Goal: Navigation & Orientation: Find specific page/section

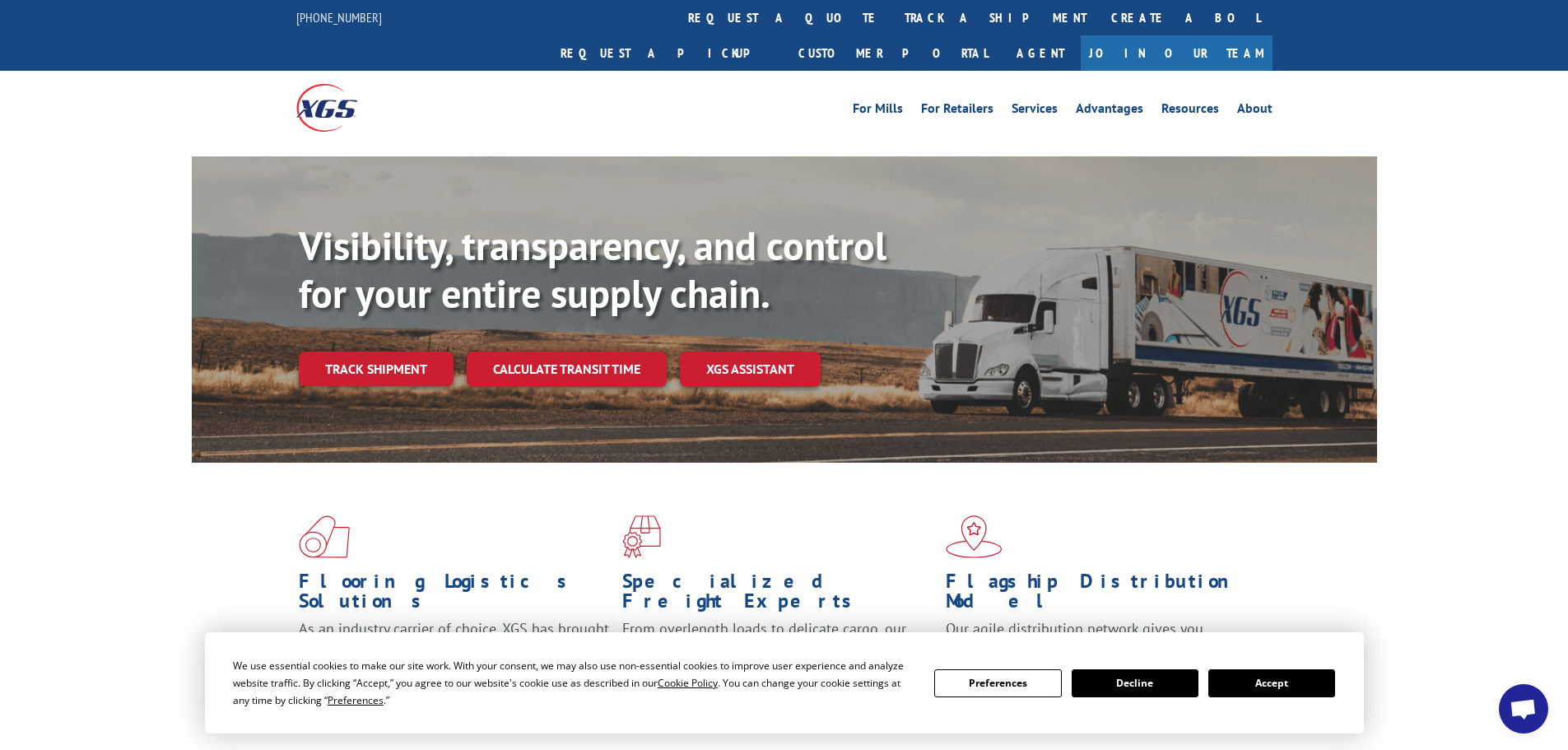
click at [1513, 313] on div "Visibility, transparency, and control for your entire supply chain. Track shipm…" at bounding box center [784, 325] width 1568 height 338
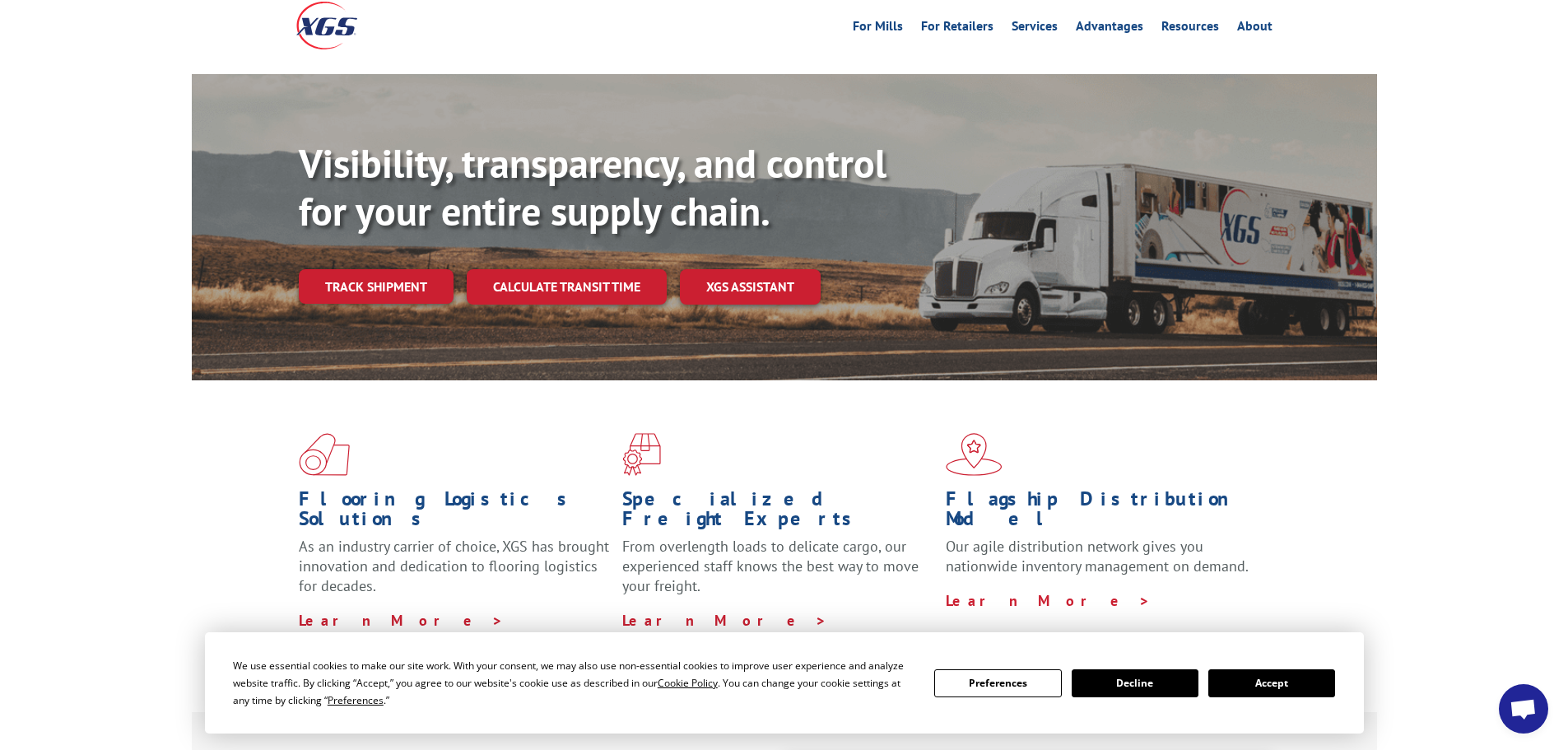
click at [1265, 686] on button "Accept" at bounding box center [1271, 683] width 127 height 28
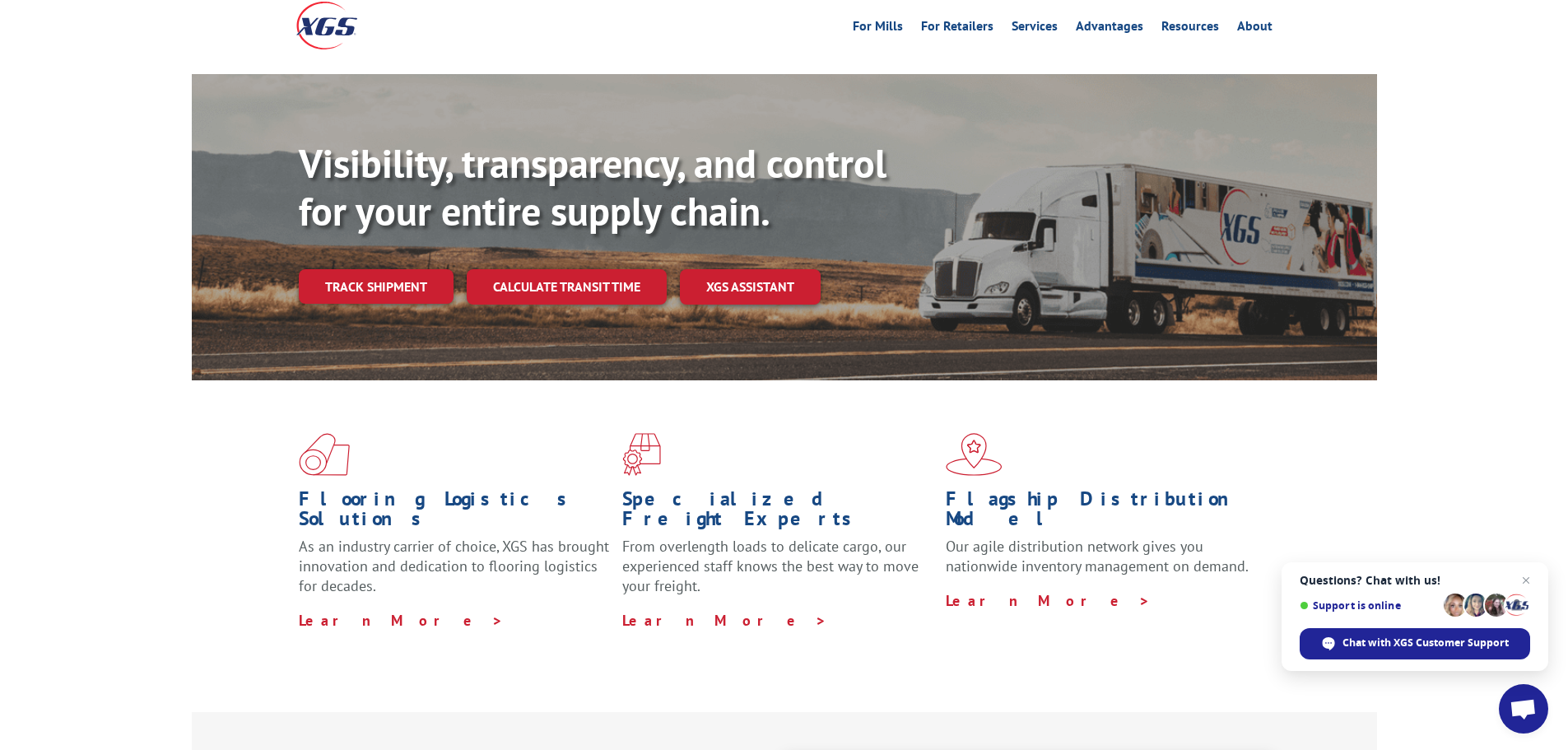
click at [145, 396] on div "Flooring Logistics Solutions As an industry carrier of choice, XGS has brought …" at bounding box center [784, 546] width 1568 height 331
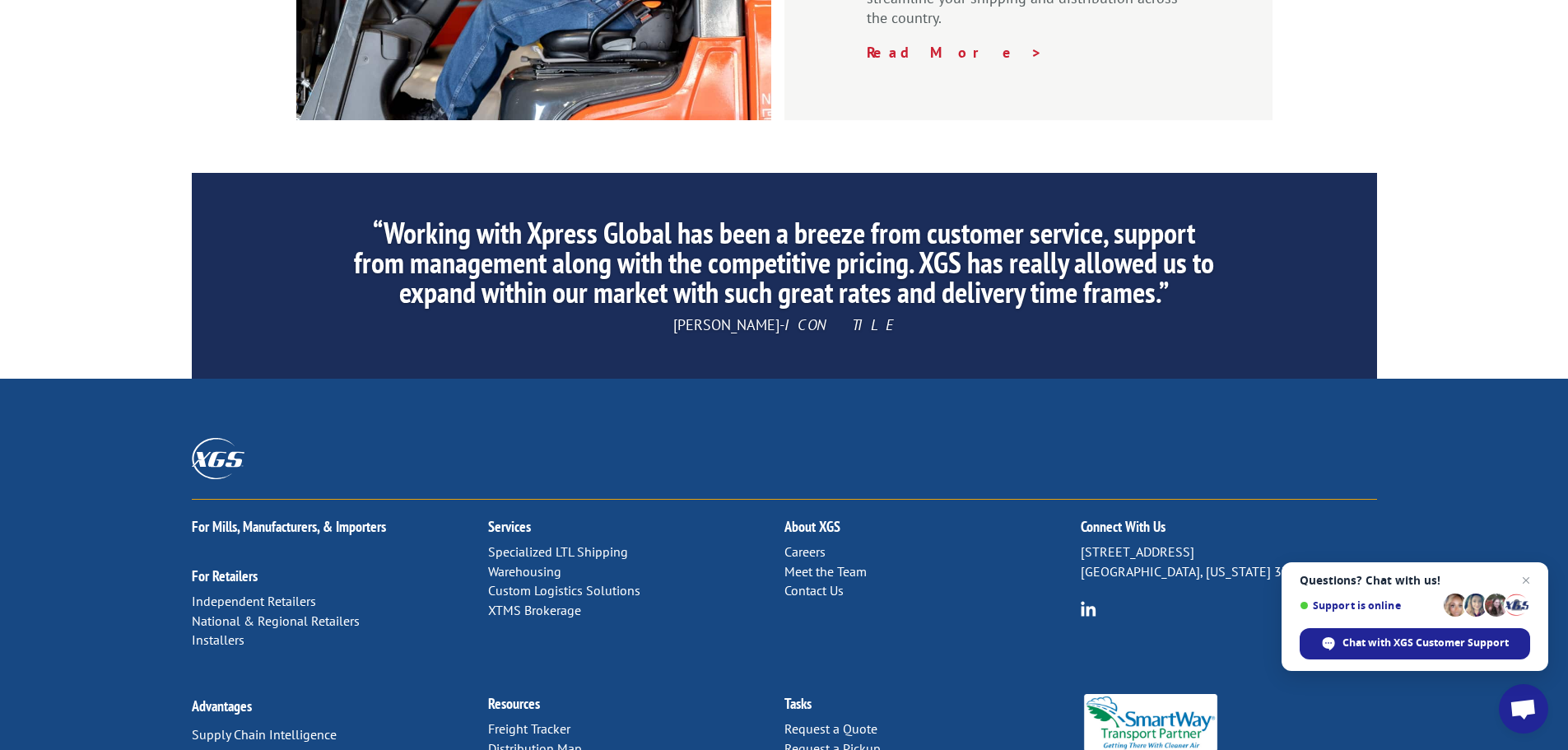
scroll to position [2508, 0]
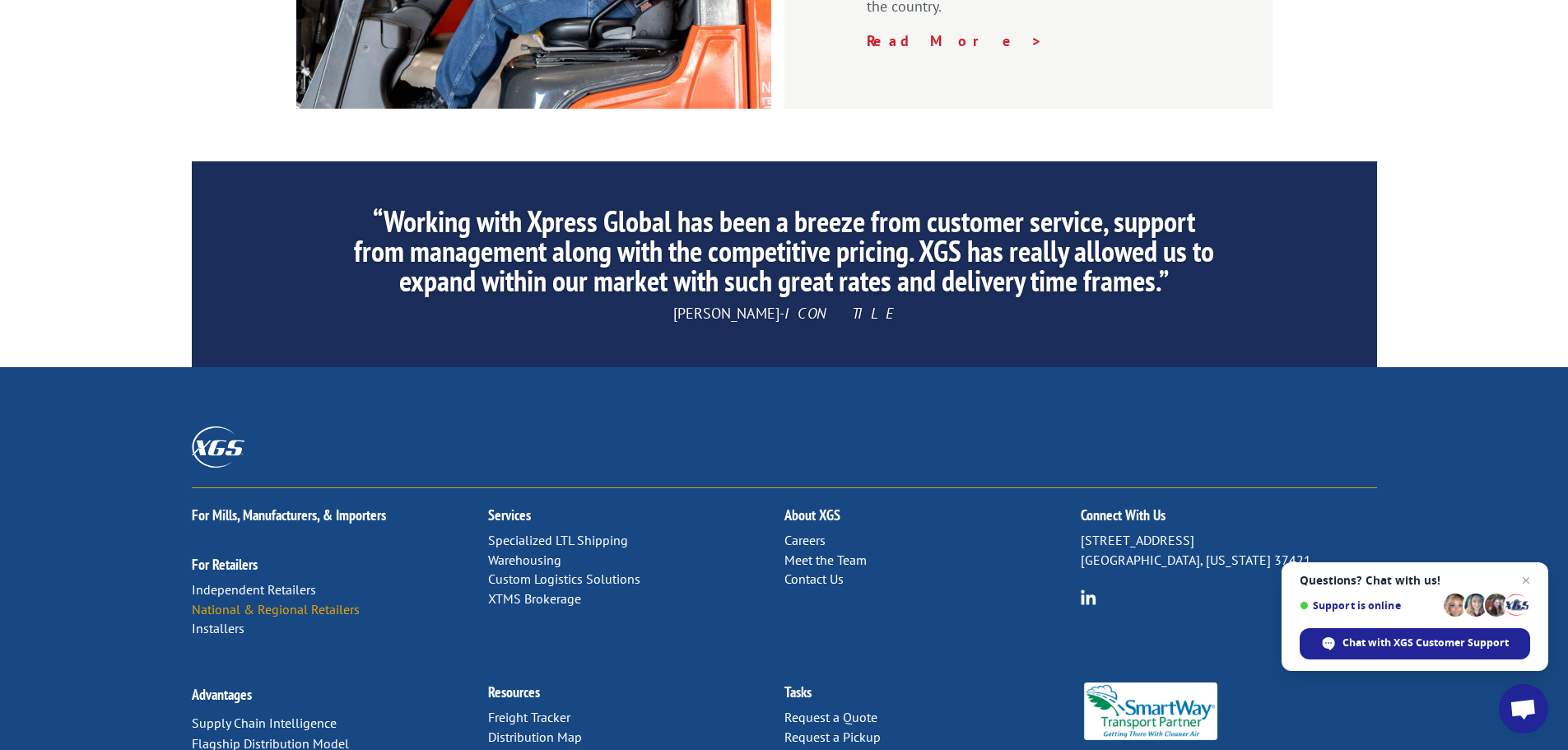
click at [341, 601] on link "National & Regional Retailers" at bounding box center [275, 609] width 168 height 17
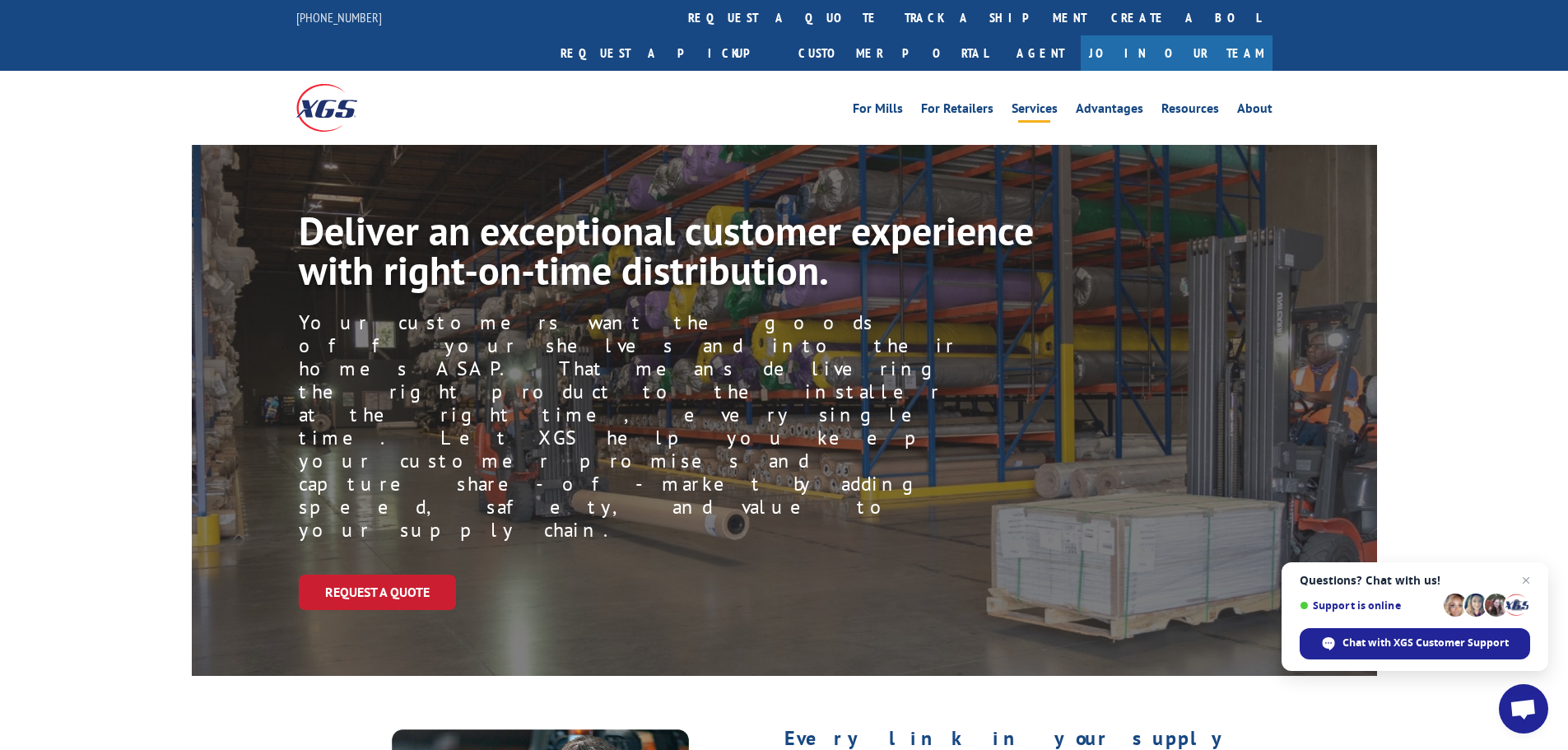
click at [1052, 102] on link "Services" at bounding box center [1035, 111] width 46 height 18
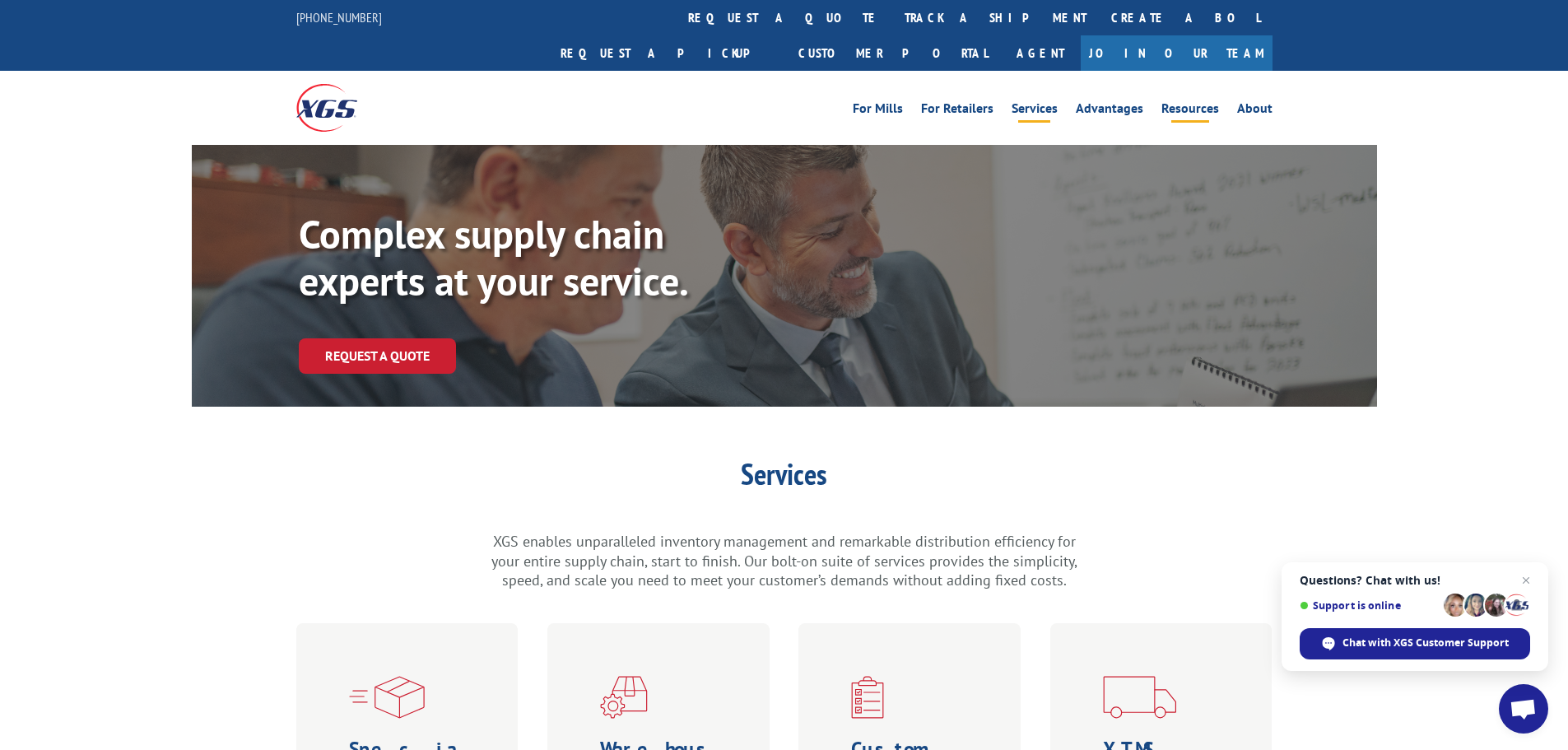
click at [1180, 102] on link "Resources" at bounding box center [1190, 111] width 58 height 18
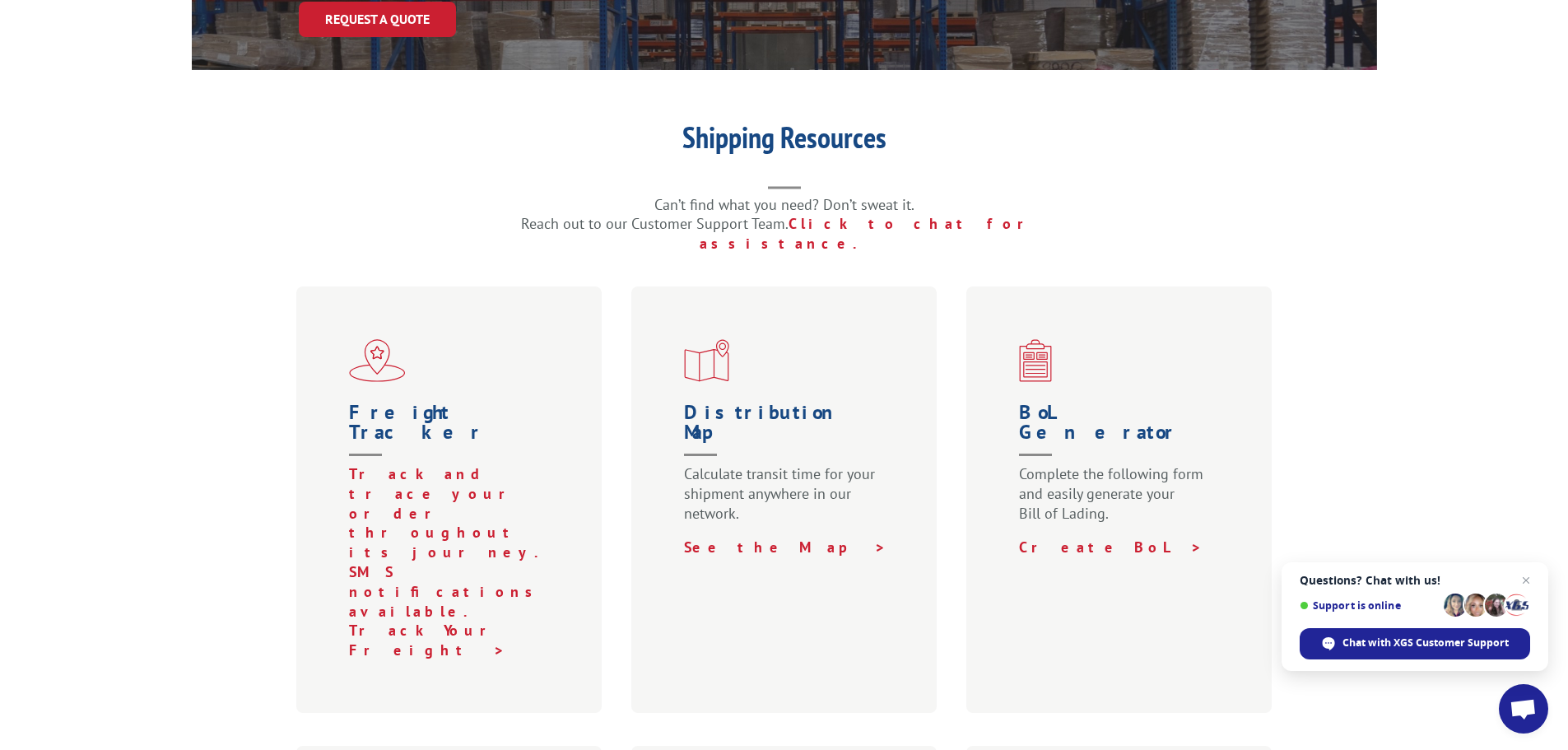
scroll to position [494, 0]
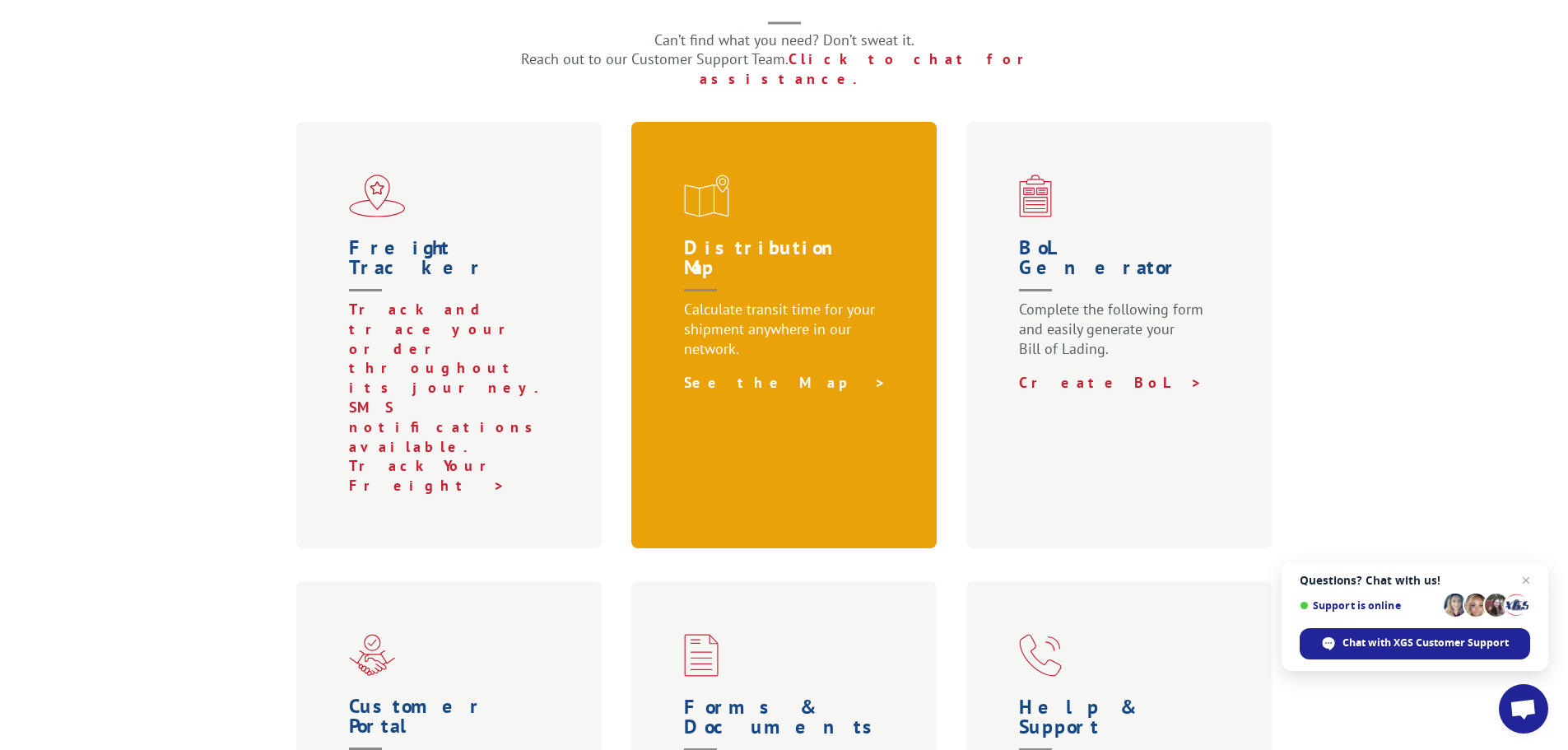
click at [738, 373] on link "See the Map >" at bounding box center [785, 382] width 203 height 19
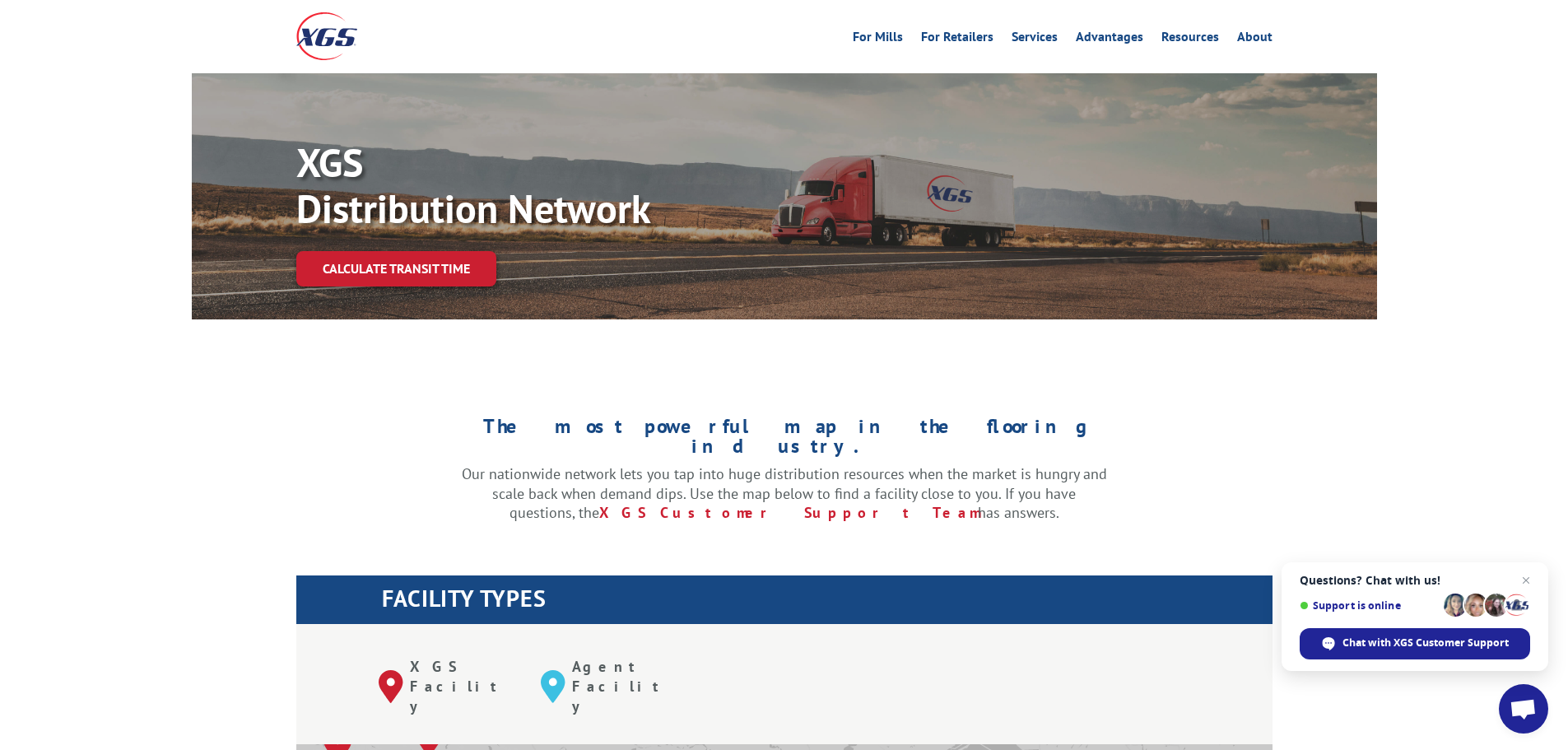
scroll to position [165, 0]
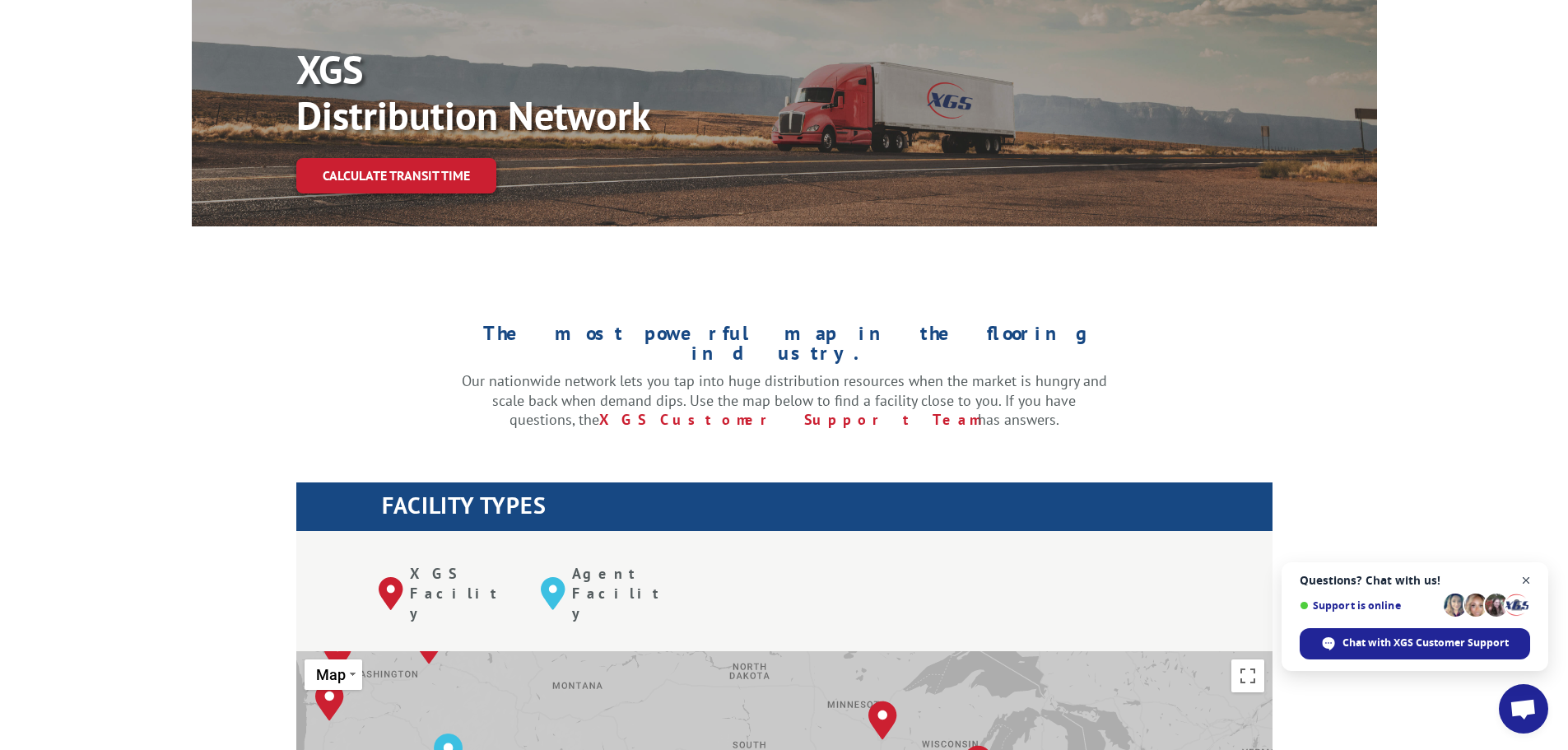
click at [1522, 584] on span "Close chat" at bounding box center [1526, 580] width 21 height 21
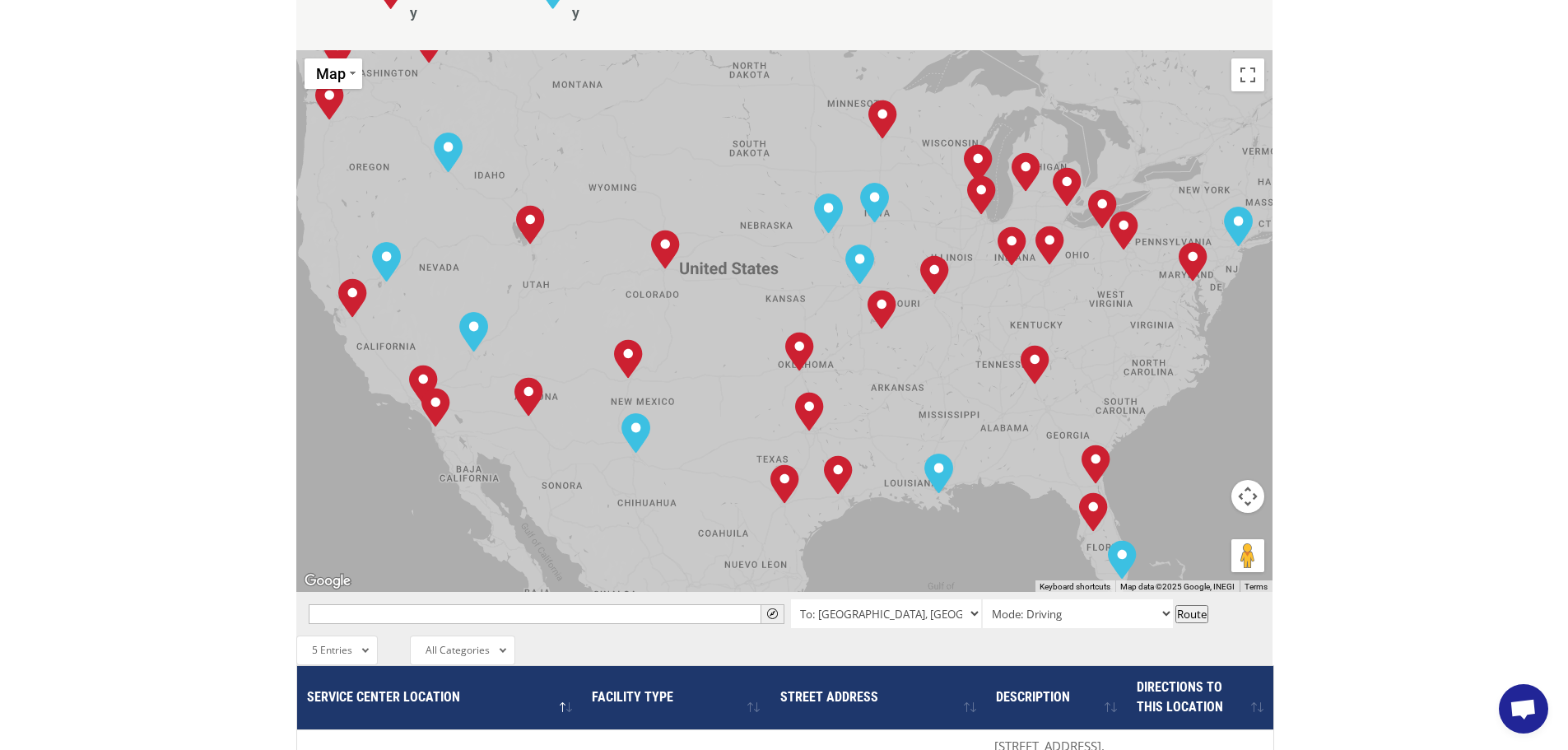
scroll to position [741, 0]
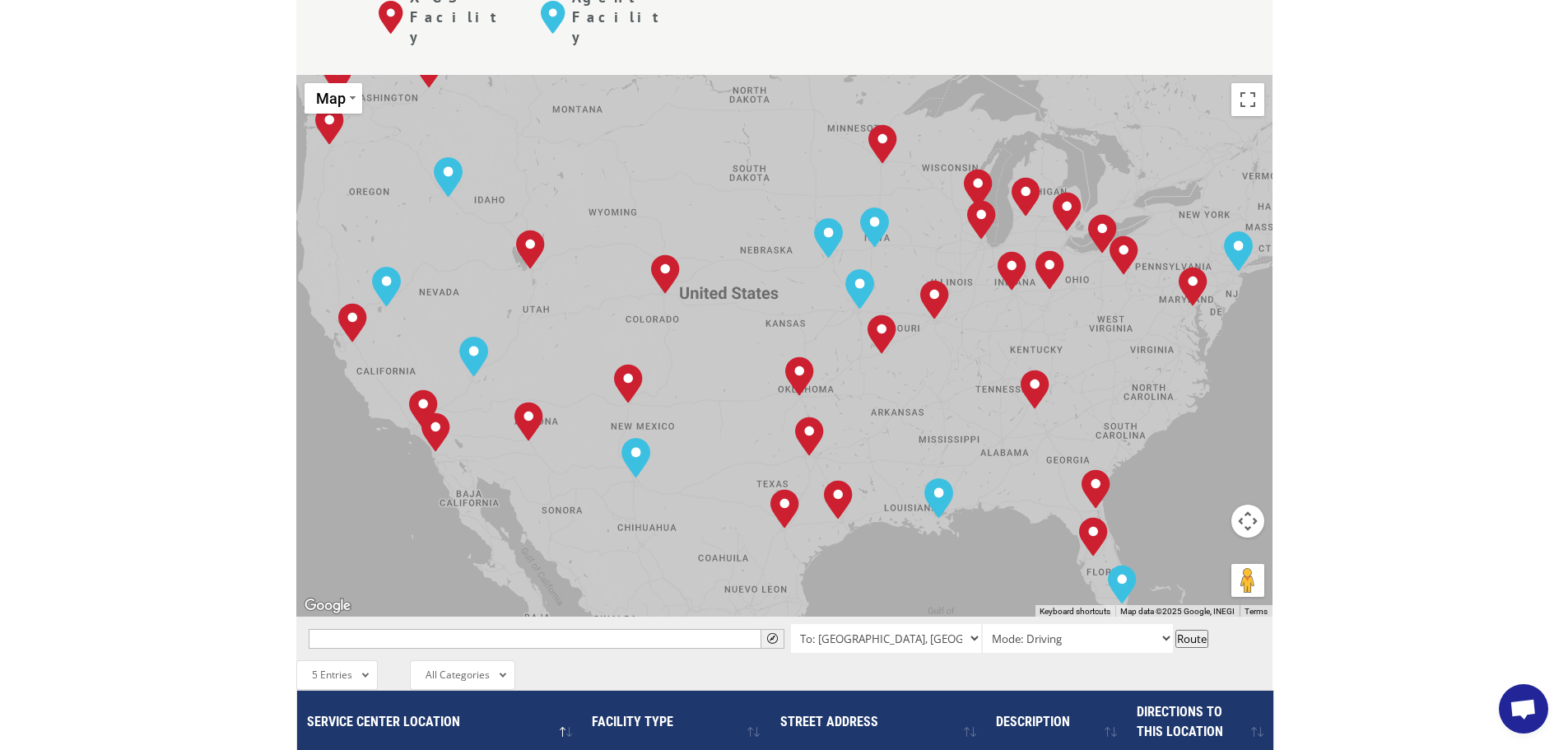
drag, startPoint x: 1460, startPoint y: 489, endPoint x: 1458, endPoint y: 555, distance: 66.0
click at [1458, 555] on div "The most powerful map in the flooring industry. Our nationwide network lets you…" at bounding box center [784, 461] width 1568 height 1533
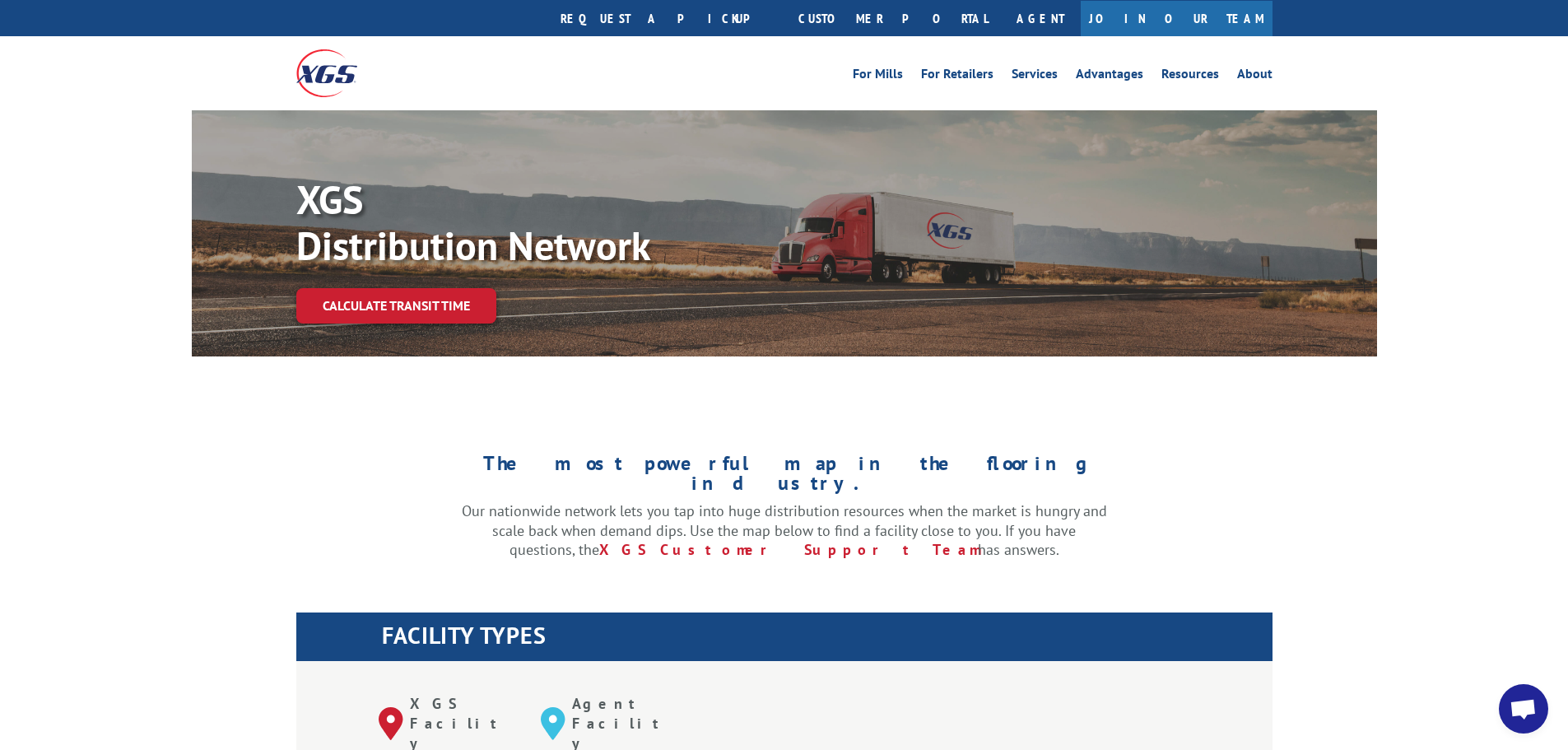
scroll to position [0, 0]
